Goal: Answer question/provide support

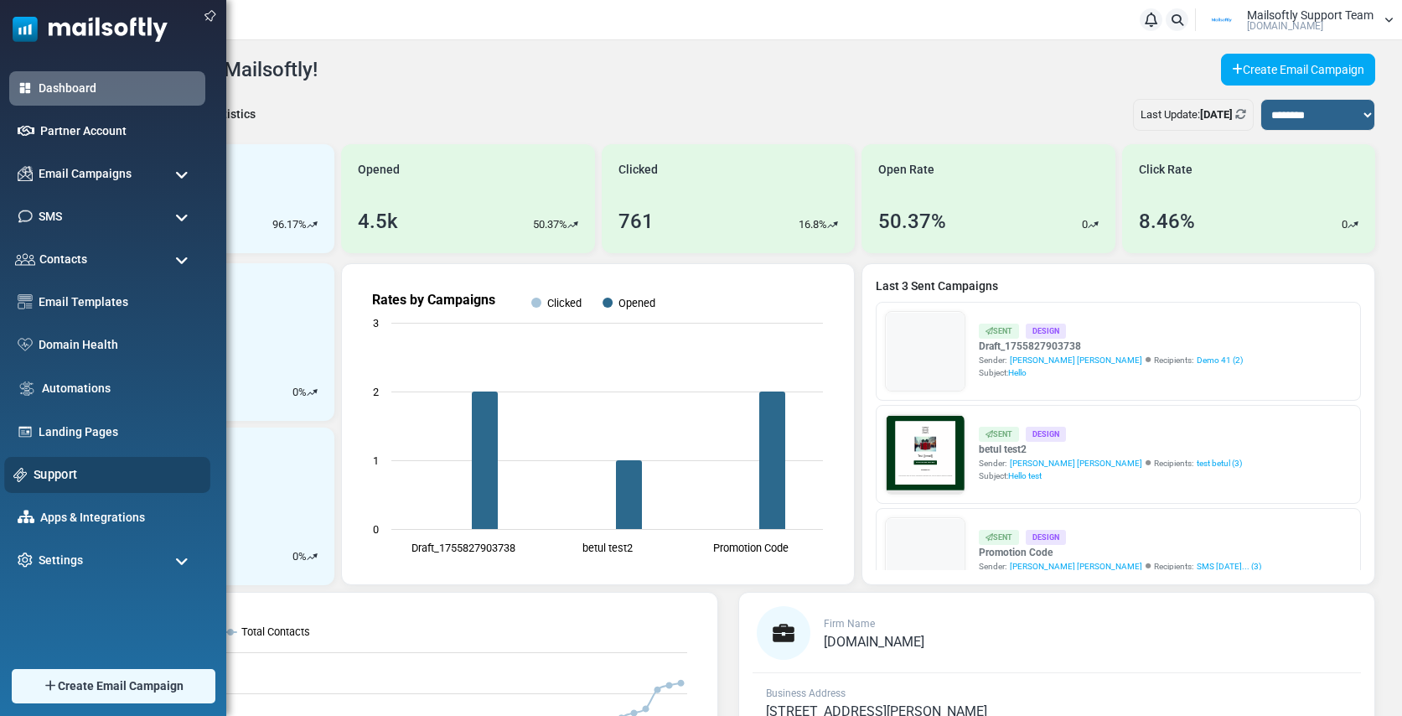
click at [63, 469] on link "Support" at bounding box center [118, 474] width 168 height 18
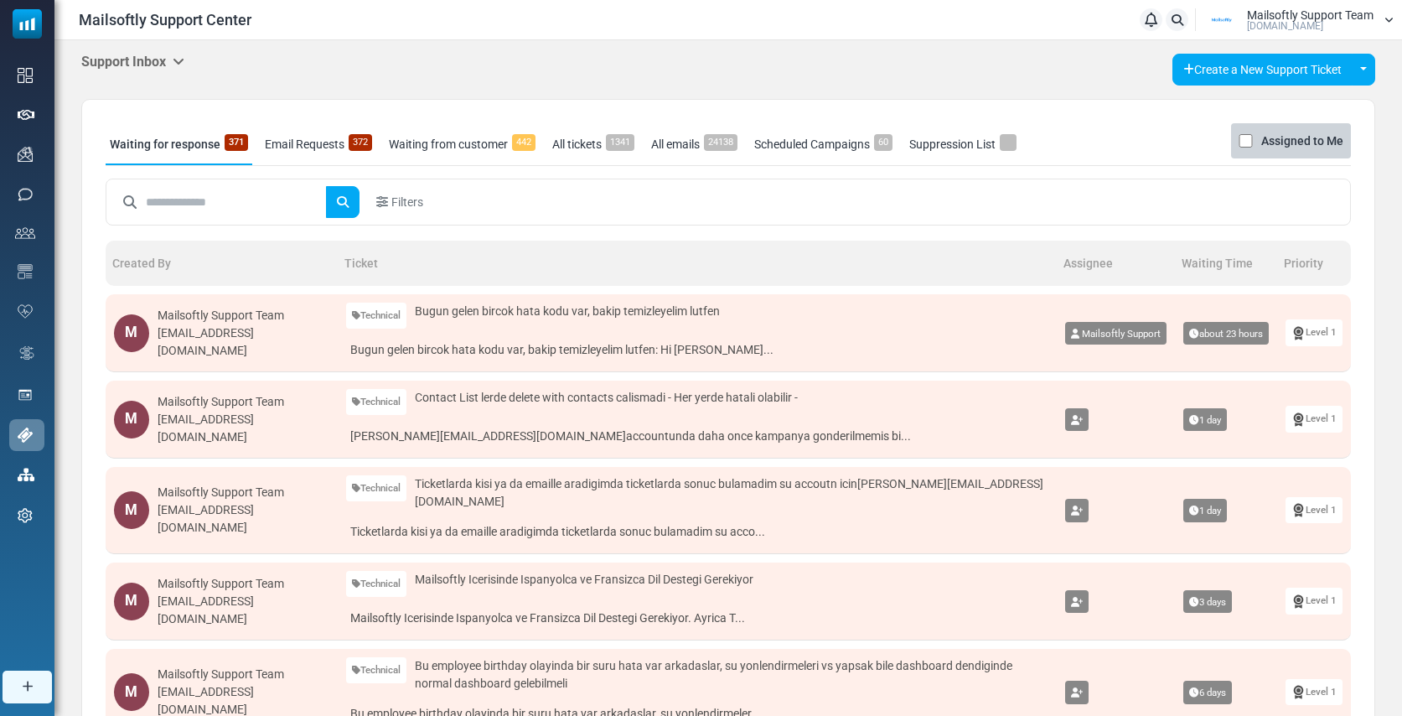
click at [181, 60] on icon at bounding box center [179, 60] width 12 height 13
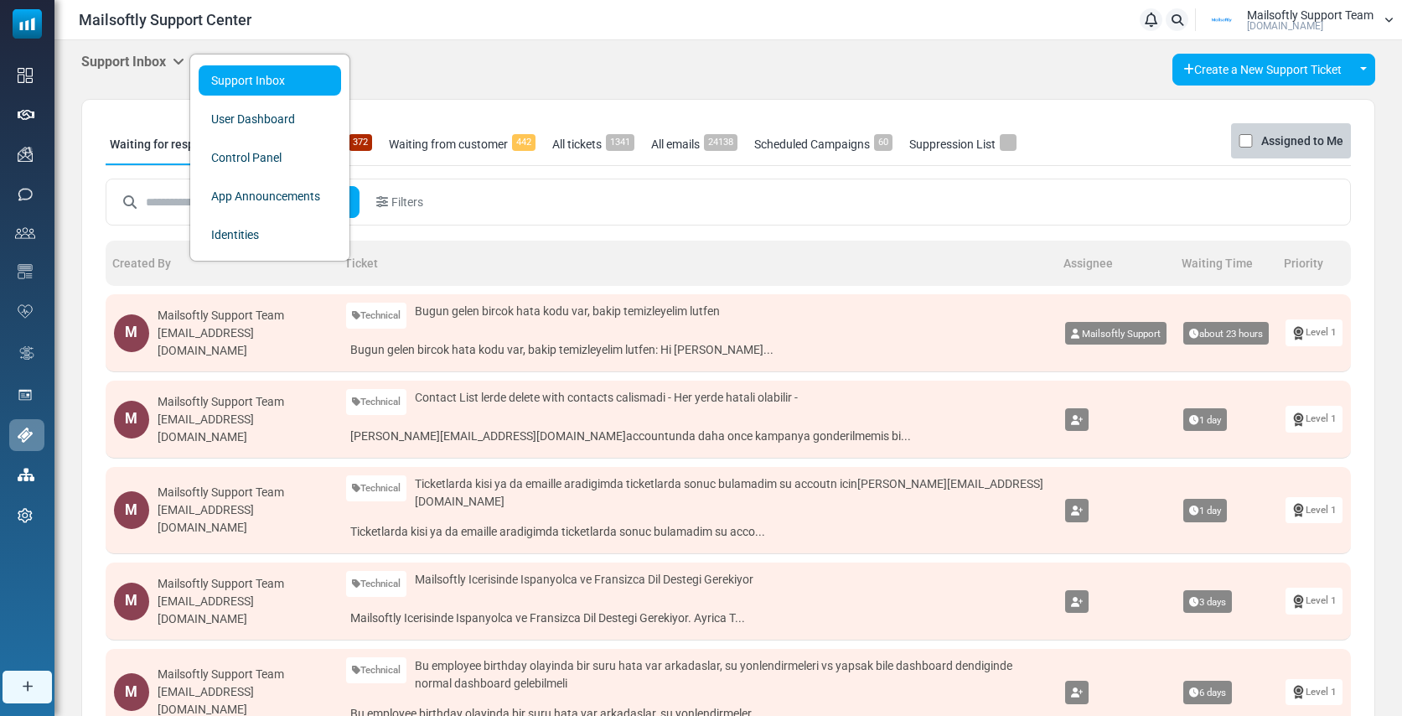
click at [568, 85] on div "Support Inbox Support Inbox User Dashboard Control Panel App Announcements Iden…" at bounding box center [728, 70] width 1294 height 32
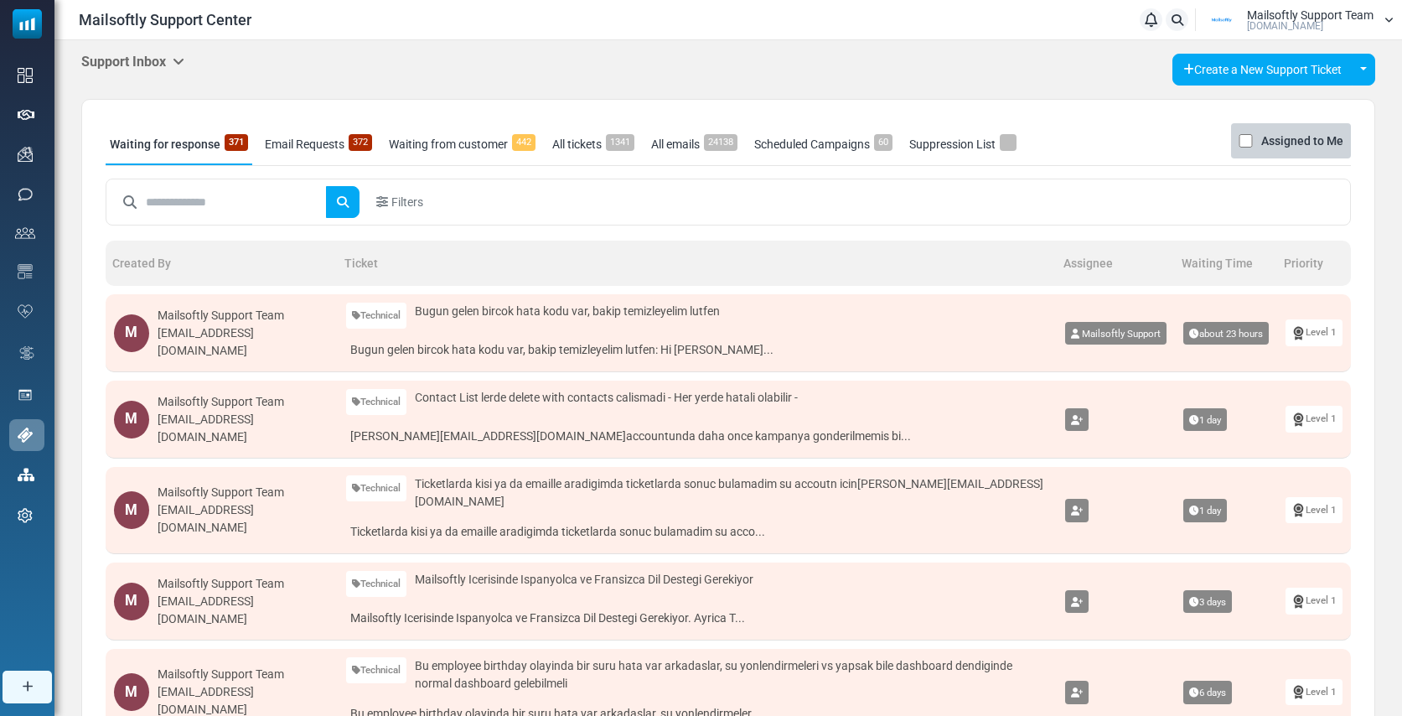
click at [314, 137] on link "Email Requests 372" at bounding box center [319, 144] width 116 height 42
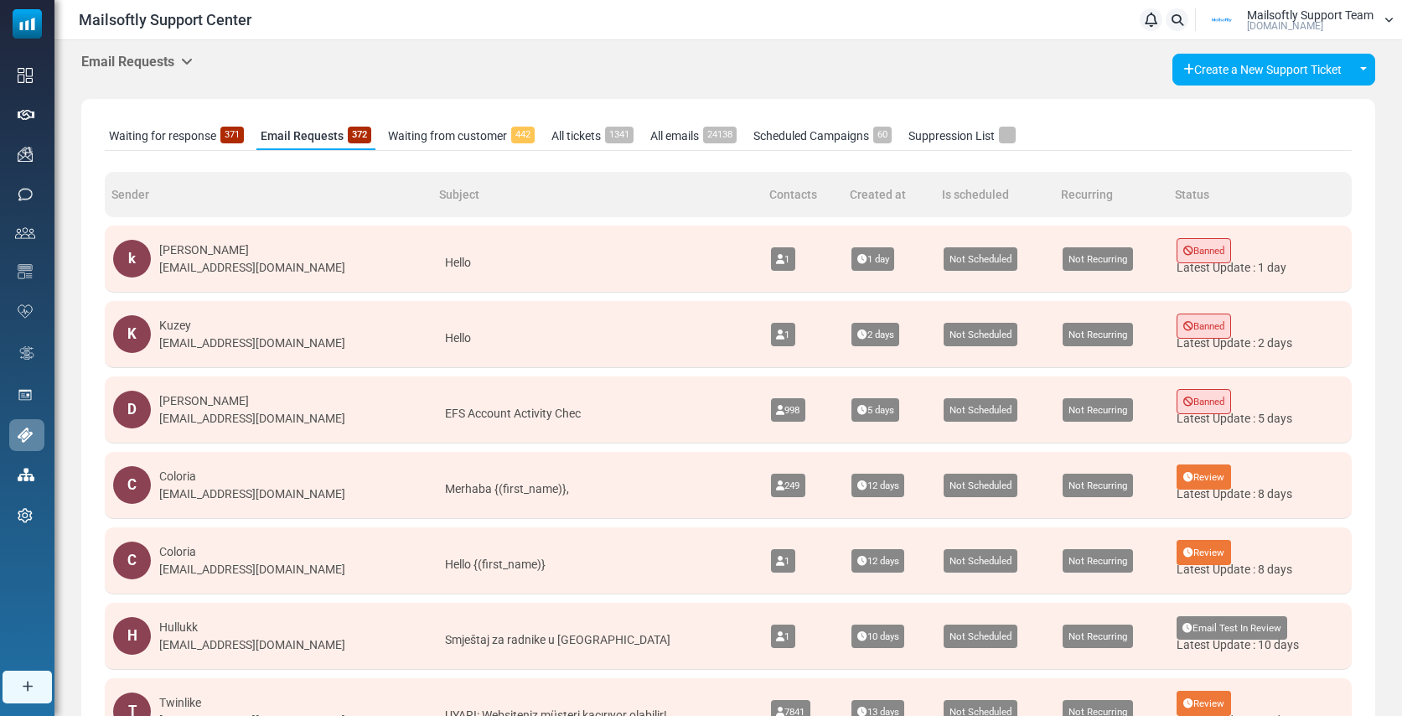
click at [170, 135] on link "Waiting for response 371" at bounding box center [176, 136] width 143 height 28
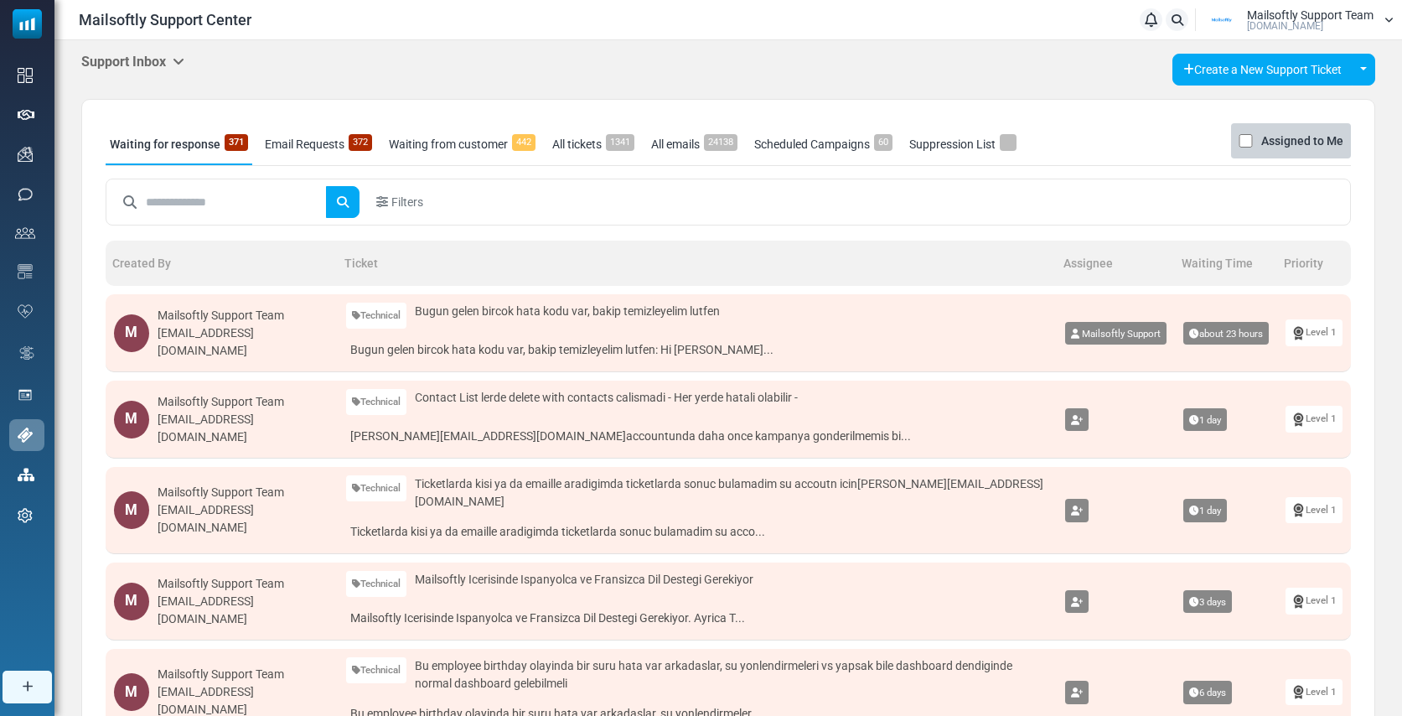
click at [184, 65] on icon at bounding box center [179, 60] width 12 height 13
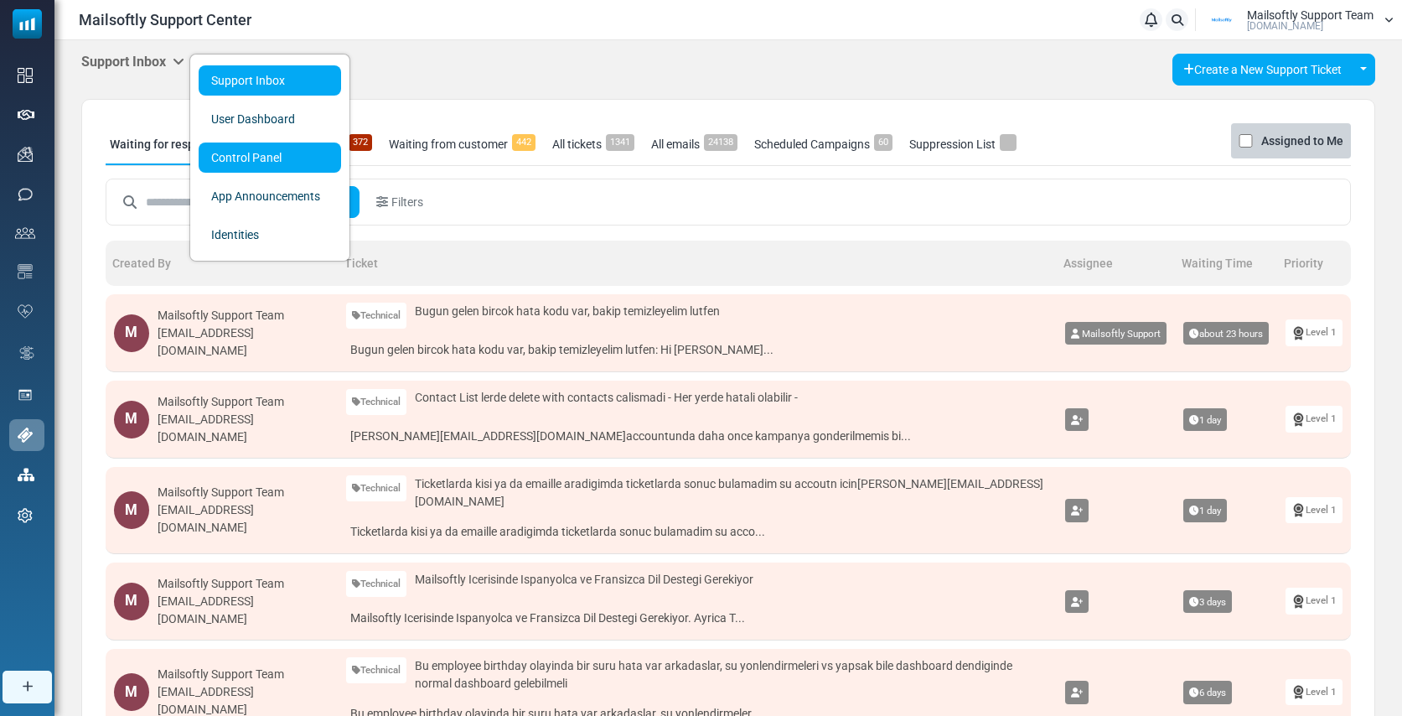
click at [215, 144] on link "Control Panel" at bounding box center [270, 157] width 142 height 30
